Goal: Find specific page/section: Find specific page/section

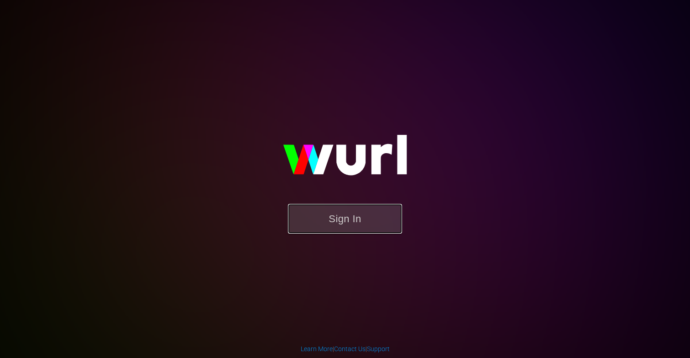
click at [362, 222] on button "Sign In" at bounding box center [345, 219] width 114 height 30
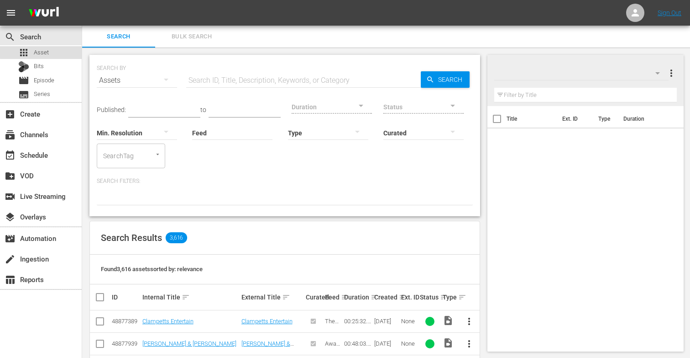
click at [60, 50] on div "apps Asset" at bounding box center [41, 52] width 82 height 13
click at [202, 79] on input "text" at bounding box center [303, 80] width 235 height 22
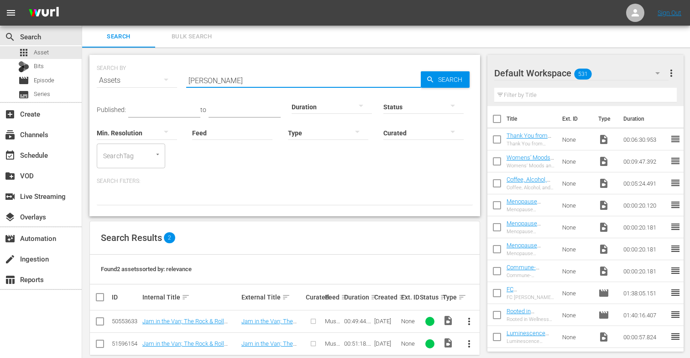
scroll to position [14, 0]
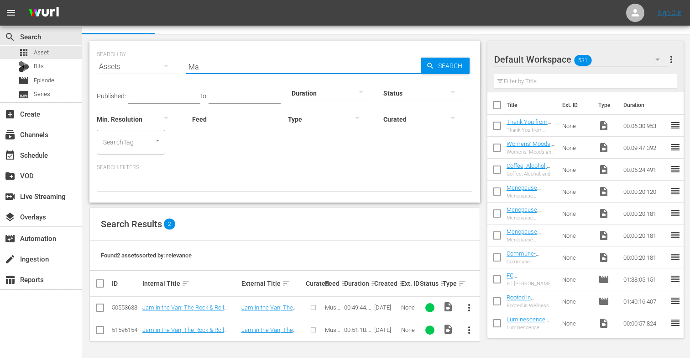
type input "M"
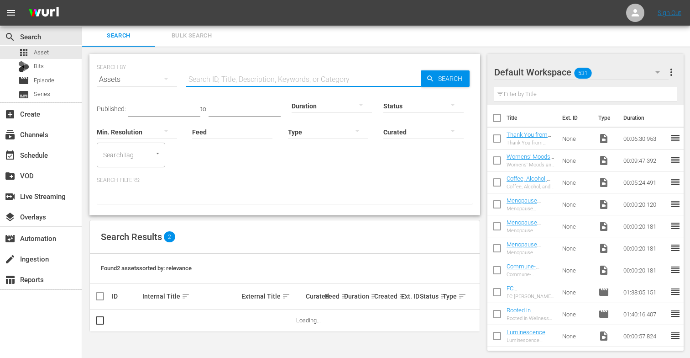
scroll to position [1, 0]
paste input "Get Outta' My Way: The Best Of [PERSON_NAME]"
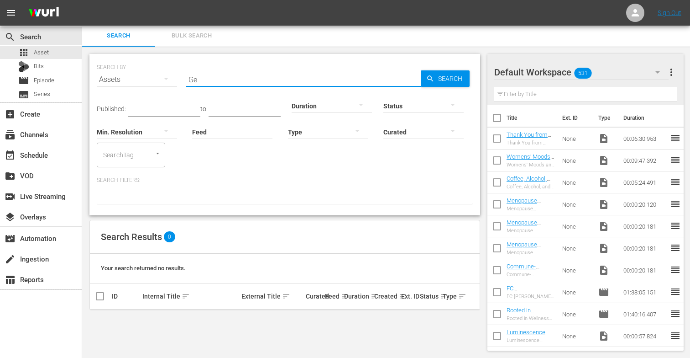
type input "G"
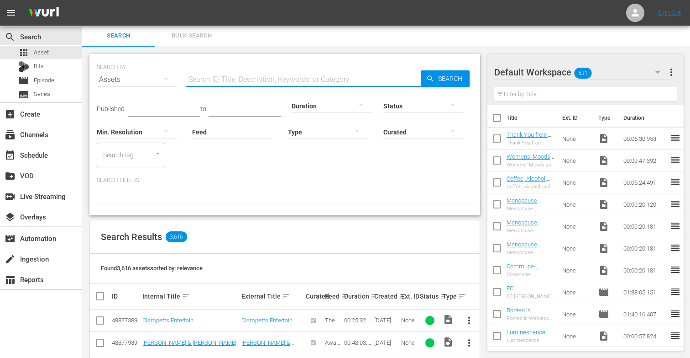
scroll to position [14, 0]
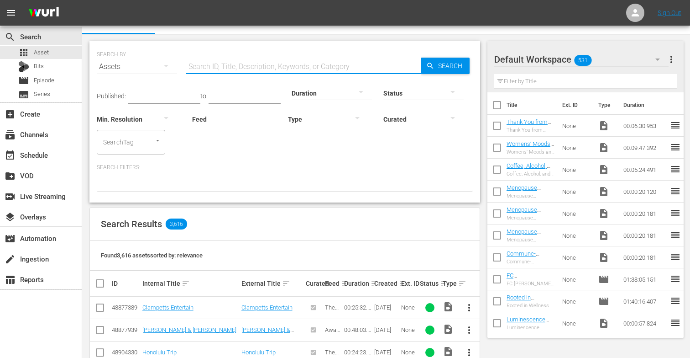
paste input "Dark Sanctuary: The Story Of The [DEMOGRAPHIC_DATA]"
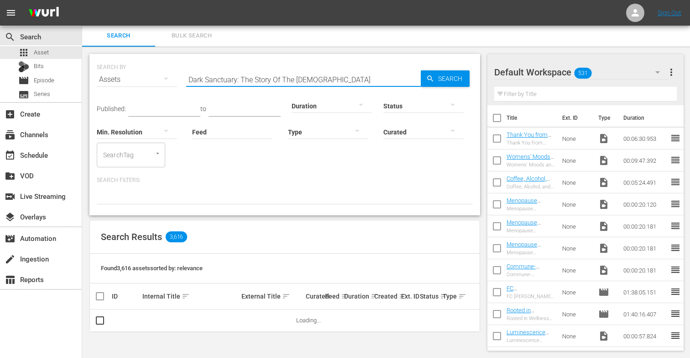
scroll to position [1, 0]
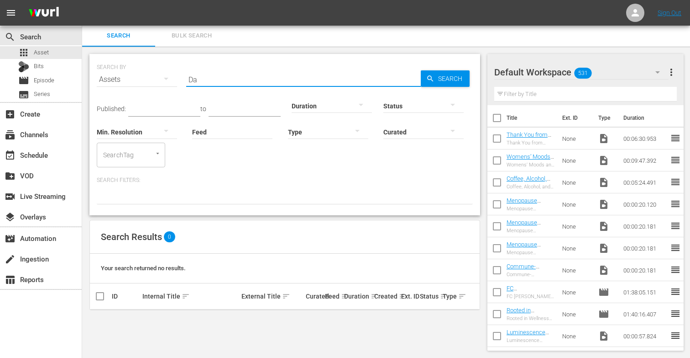
type input "D"
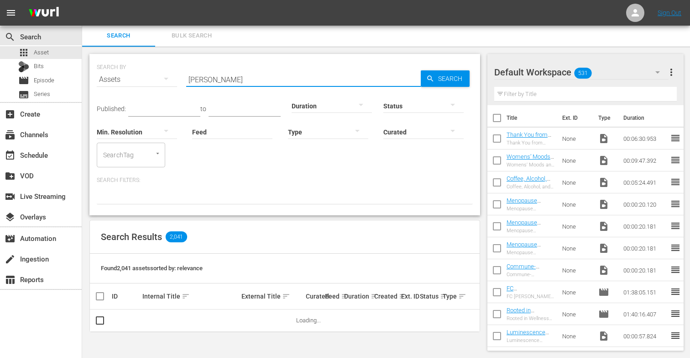
scroll to position [14, 0]
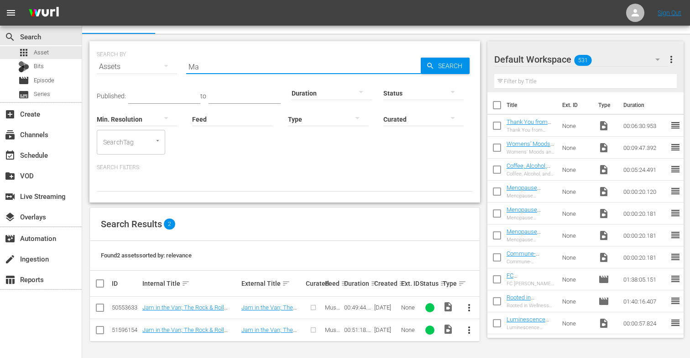
type input "M"
